Goal: Transaction & Acquisition: Purchase product/service

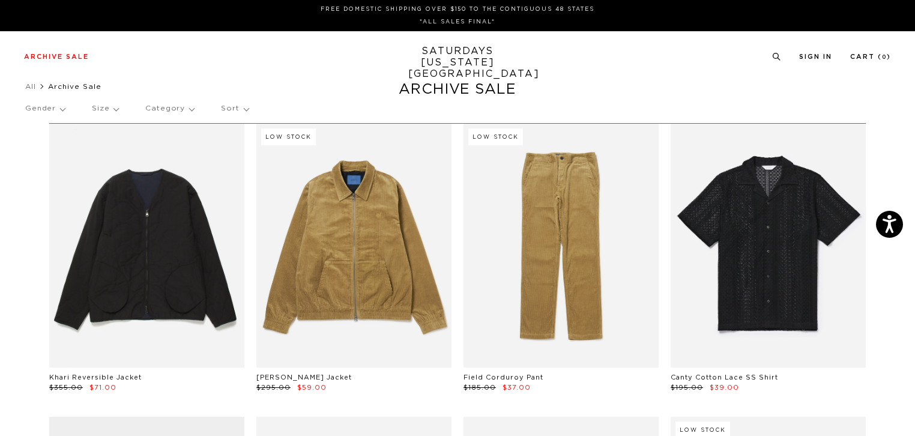
click at [56, 105] on p "Gender" at bounding box center [45, 109] width 40 height 28
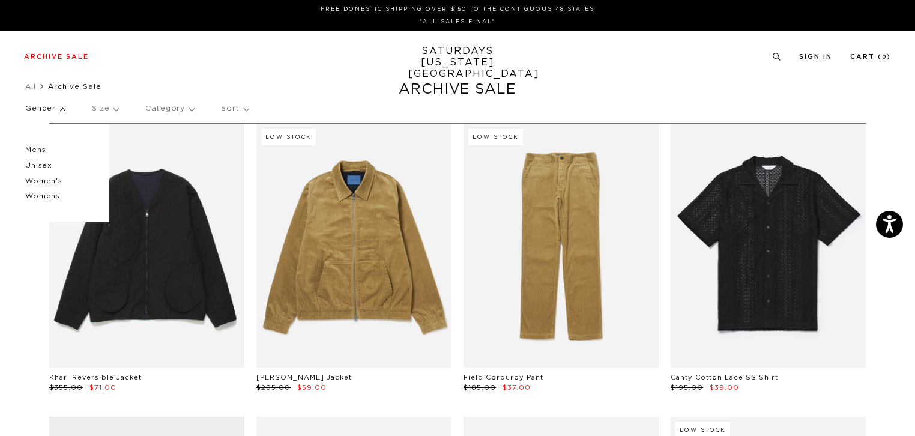
click at [43, 148] on p "Mens" at bounding box center [61, 150] width 72 height 16
click at [115, 108] on p "Size" at bounding box center [105, 109] width 26 height 28
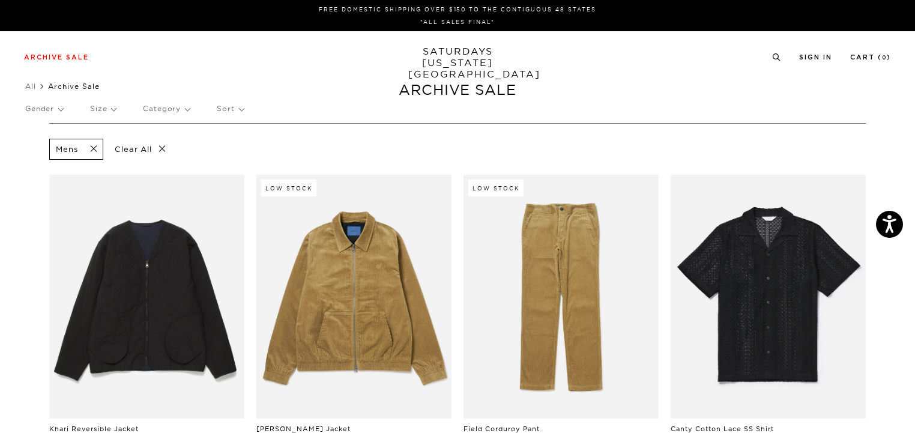
click at [182, 106] on p "Category" at bounding box center [166, 109] width 47 height 28
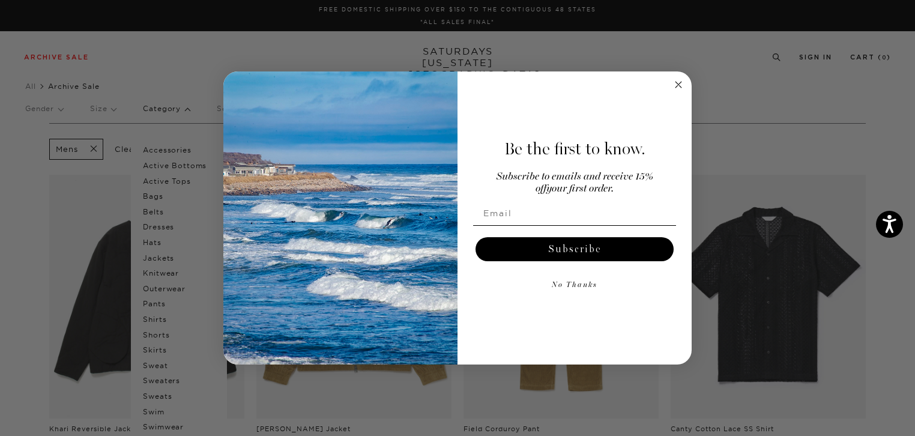
click at [675, 83] on circle "Close dialog" at bounding box center [679, 85] width 14 height 14
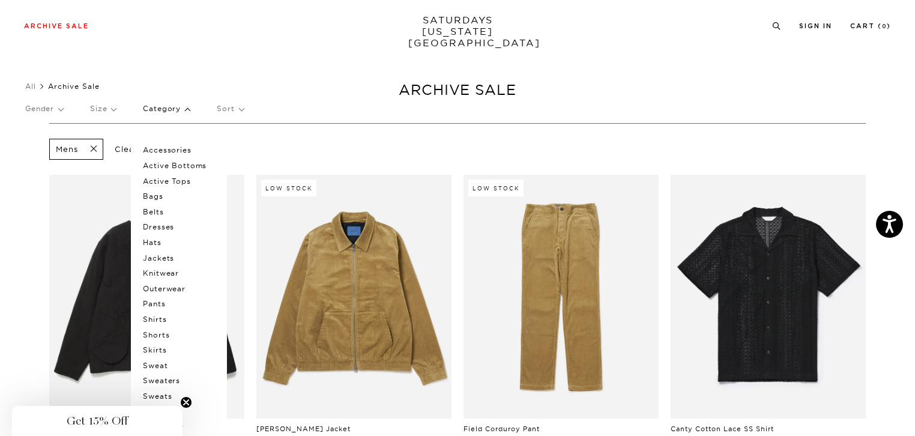
scroll to position [60, 0]
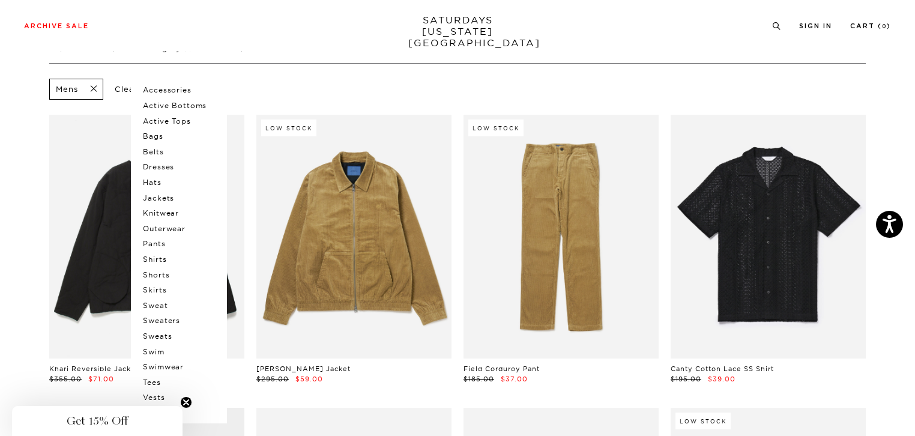
click at [157, 381] on p "Tees" at bounding box center [179, 383] width 72 height 16
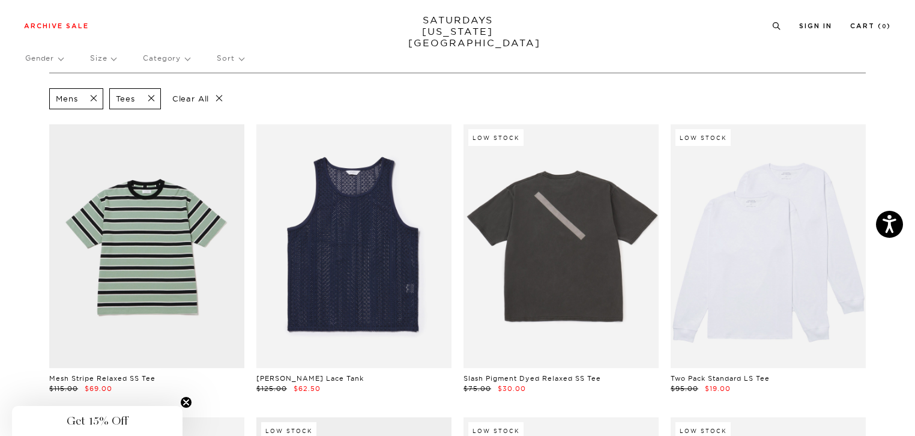
scroll to position [120, 0]
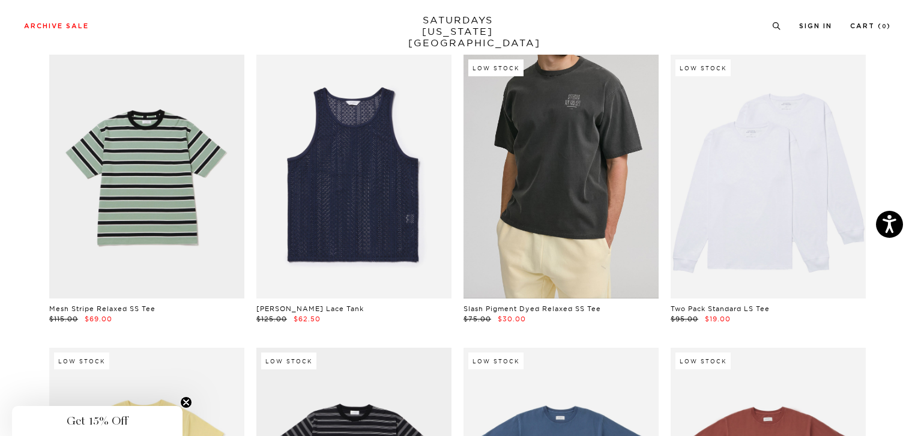
click at [545, 155] on link at bounding box center [561, 177] width 195 height 244
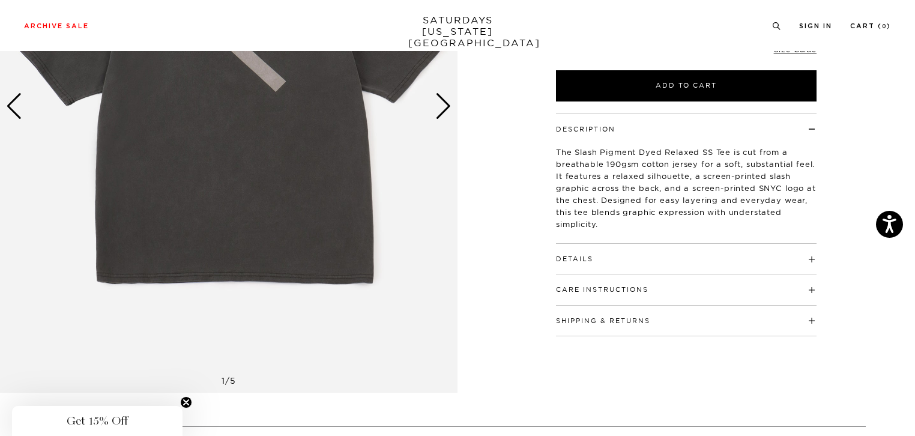
scroll to position [120, 0]
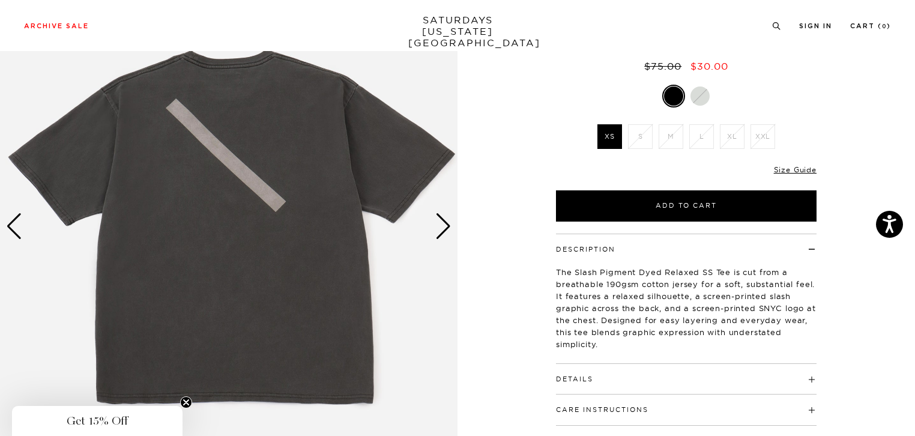
click at [444, 225] on div "Next slide" at bounding box center [443, 226] width 16 height 26
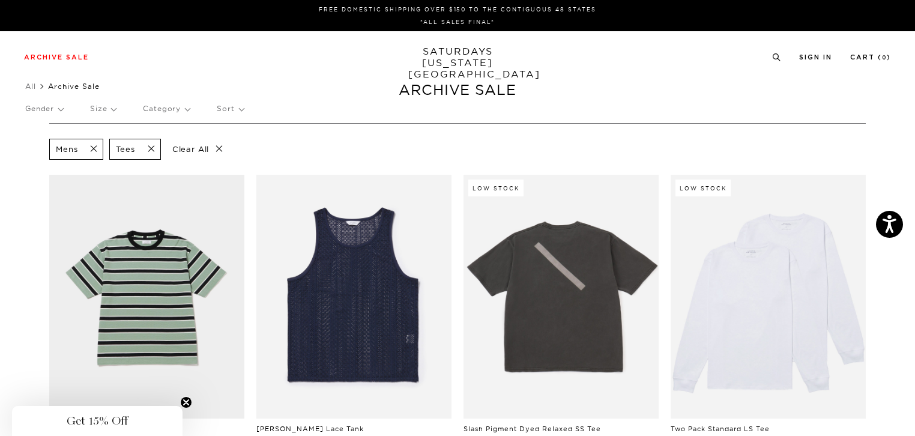
click at [107, 104] on p "Size" at bounding box center [103, 109] width 26 height 28
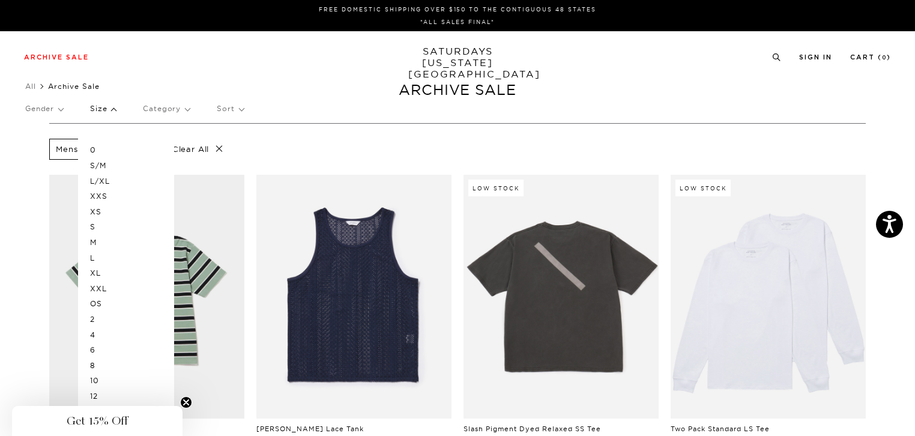
click at [104, 181] on p "L/XL" at bounding box center [126, 182] width 72 height 16
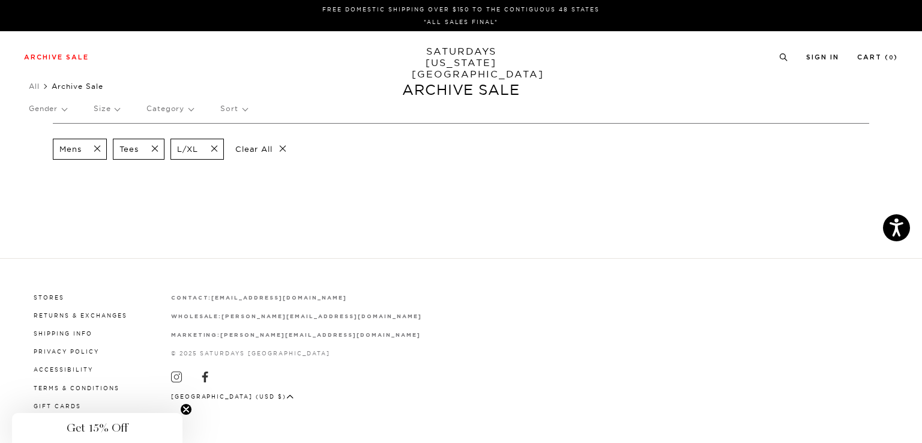
click at [215, 150] on span at bounding box center [210, 149] width 25 height 11
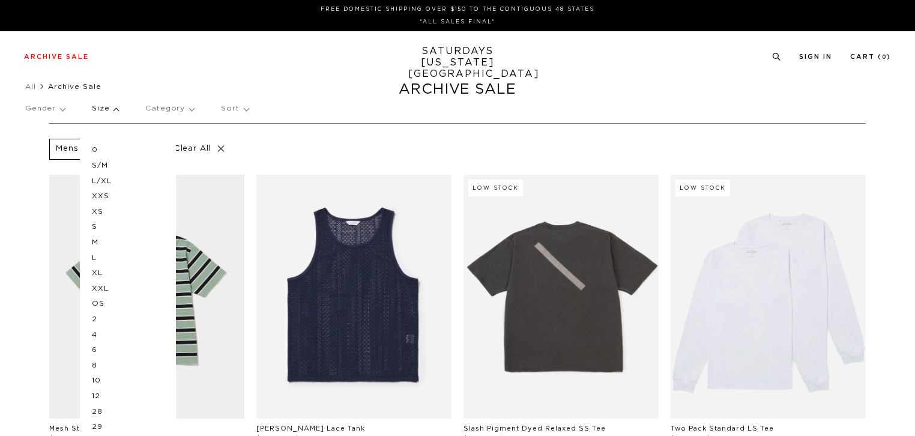
click at [113, 108] on p "Size" at bounding box center [105, 109] width 26 height 28
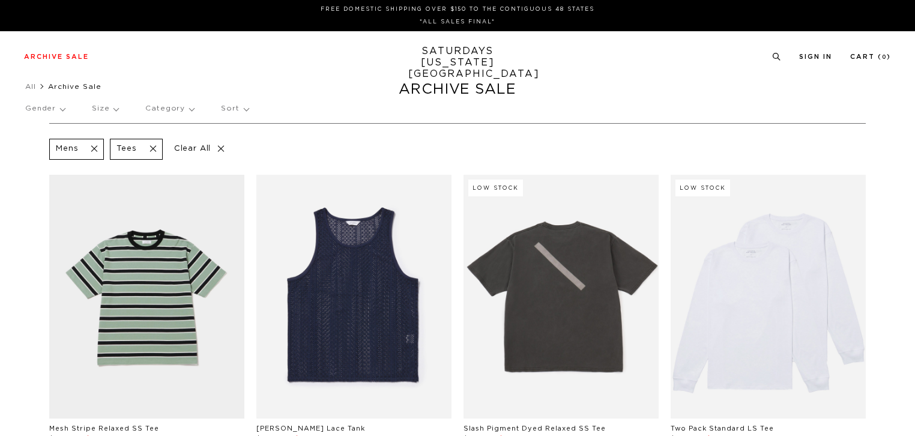
click at [113, 108] on p "Size" at bounding box center [105, 109] width 26 height 28
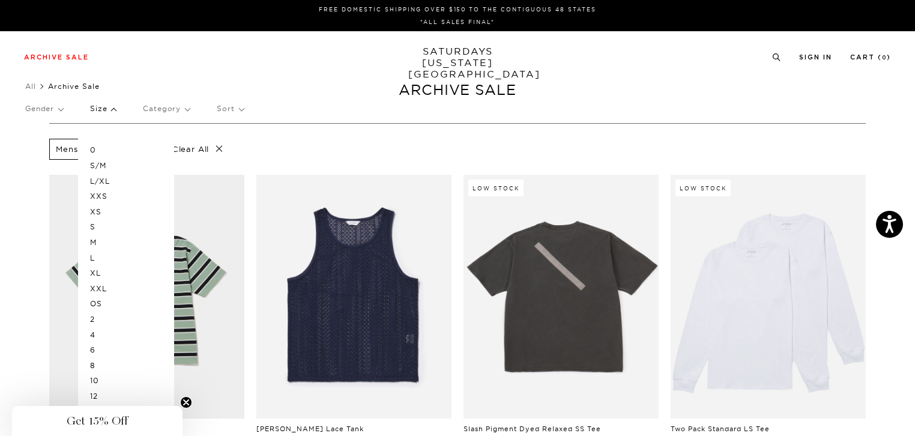
click at [96, 260] on p "L" at bounding box center [126, 258] width 72 height 16
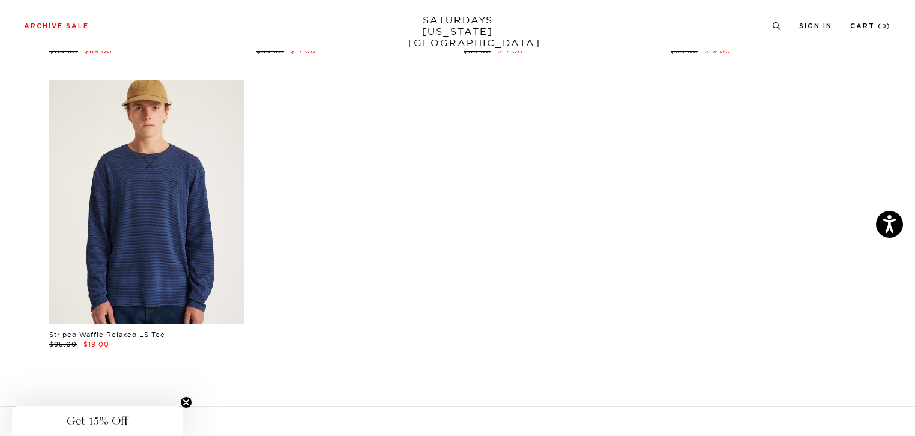
scroll to position [781, 0]
